Goal: Find specific page/section: Find specific page/section

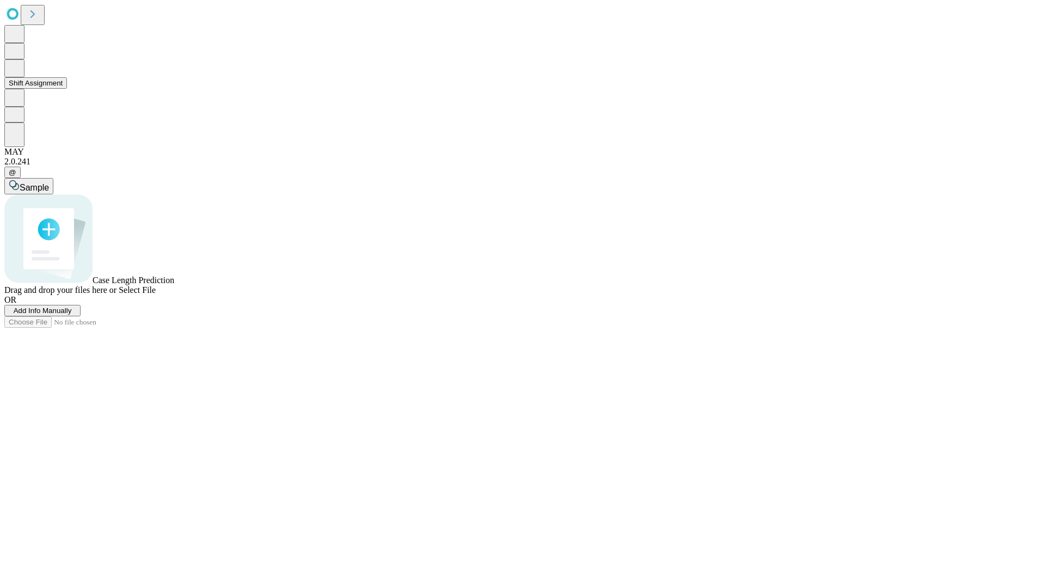
click at [67, 89] on button "Shift Assignment" at bounding box center [35, 82] width 63 height 11
